Goal: Information Seeking & Learning: Learn about a topic

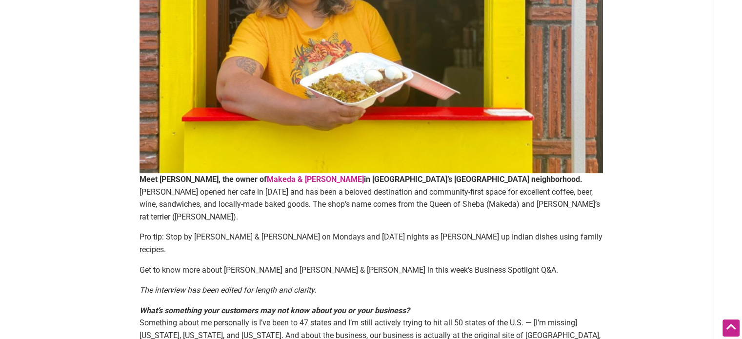
scroll to position [293, 0]
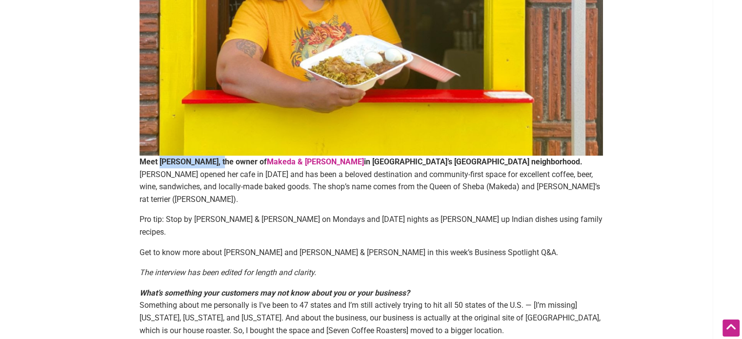
drag, startPoint x: 159, startPoint y: 162, endPoint x: 220, endPoint y: 161, distance: 61.0
click at [220, 161] on strong "Meet [PERSON_NAME], the owner of" at bounding box center [203, 161] width 127 height 9
copy strong "[PERSON_NAME]"
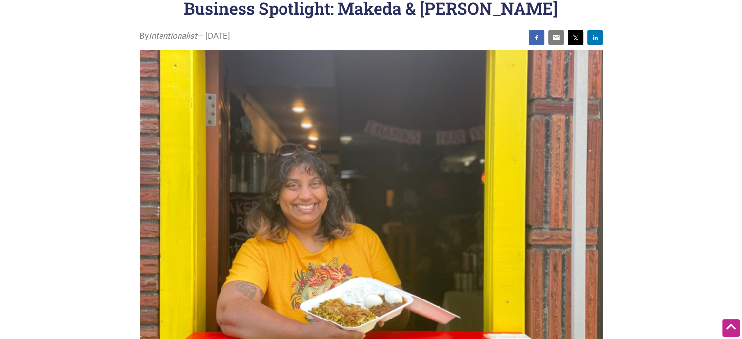
scroll to position [0, 0]
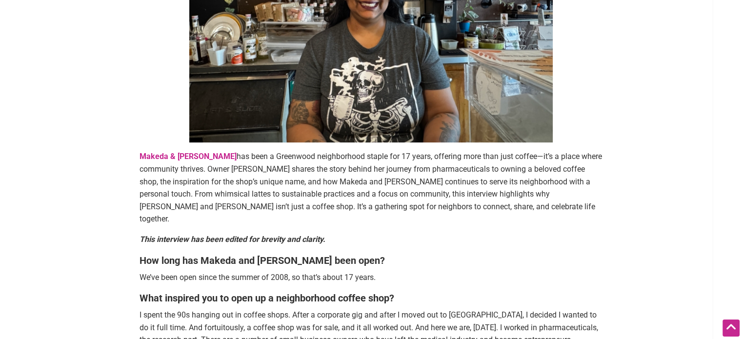
scroll to position [293, 0]
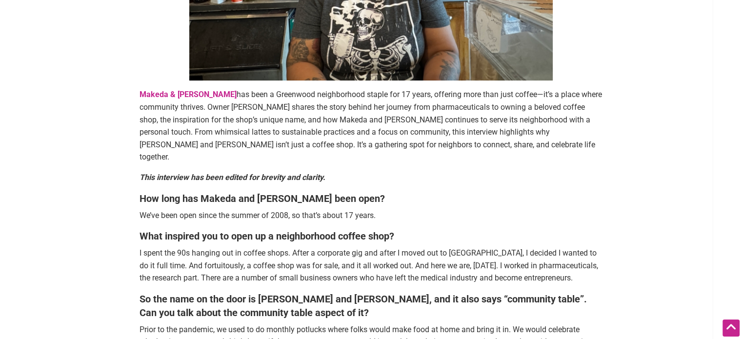
click at [260, 230] on b "What inspired you to open up a neighborhood coffee shop?" at bounding box center [267, 236] width 255 height 12
